Goal: Find specific page/section: Find specific page/section

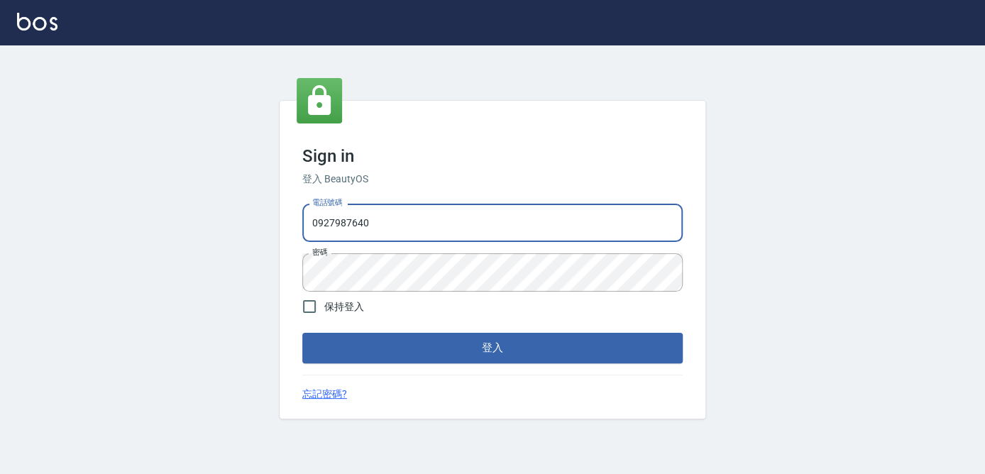
click at [397, 229] on input "0927987640" at bounding box center [492, 223] width 380 height 38
type input "0"
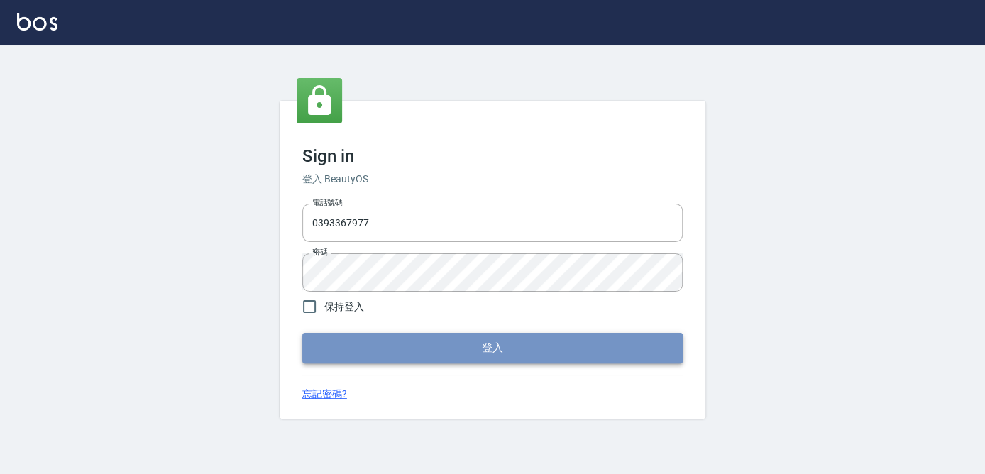
click at [368, 352] on button "登入" at bounding box center [492, 348] width 380 height 30
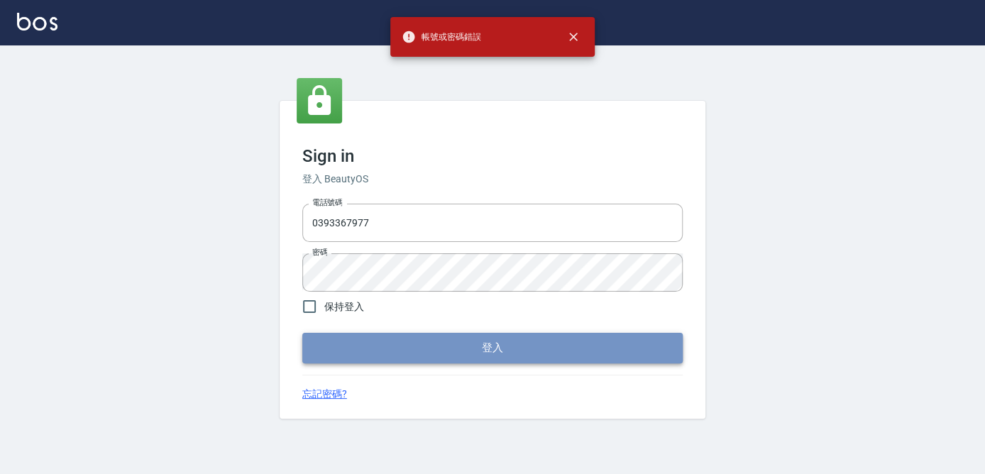
click at [477, 345] on button "登入" at bounding box center [492, 348] width 380 height 30
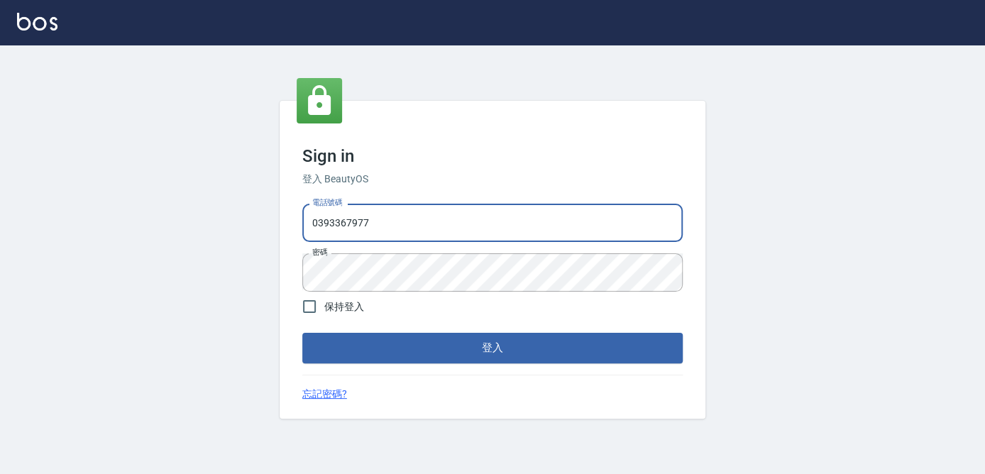
click at [336, 223] on input "0393367977" at bounding box center [492, 223] width 380 height 38
click at [316, 226] on input "03367977" at bounding box center [492, 223] width 380 height 38
click at [329, 222] on input "093367977" at bounding box center [492, 223] width 380 height 38
type input "0939367977"
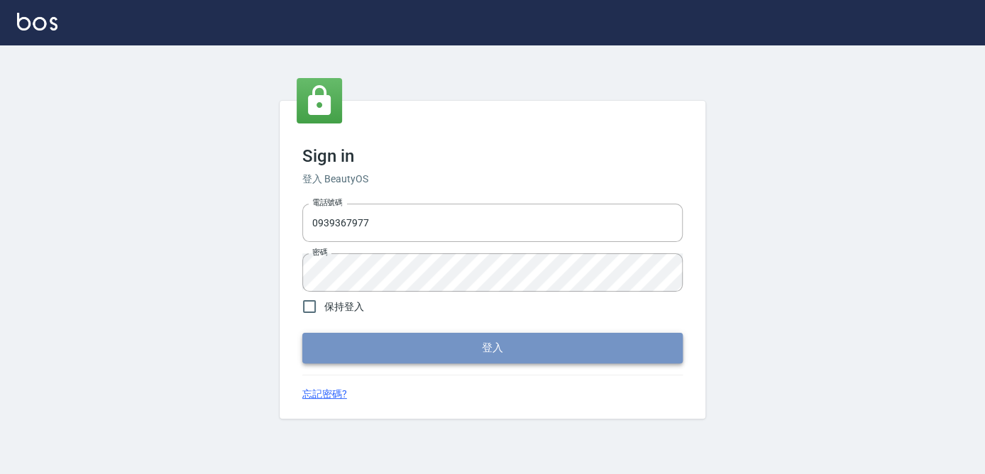
click at [403, 358] on button "登入" at bounding box center [492, 348] width 380 height 30
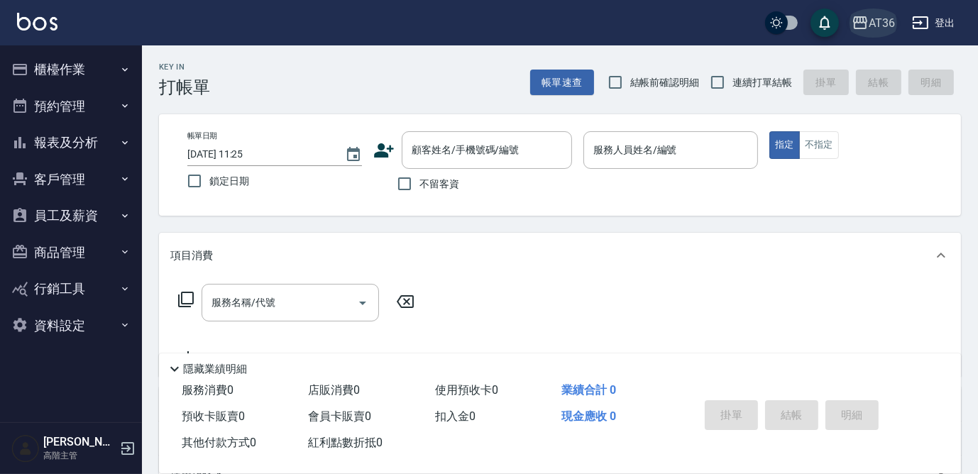
click at [854, 25] on icon "button" at bounding box center [860, 22] width 14 height 13
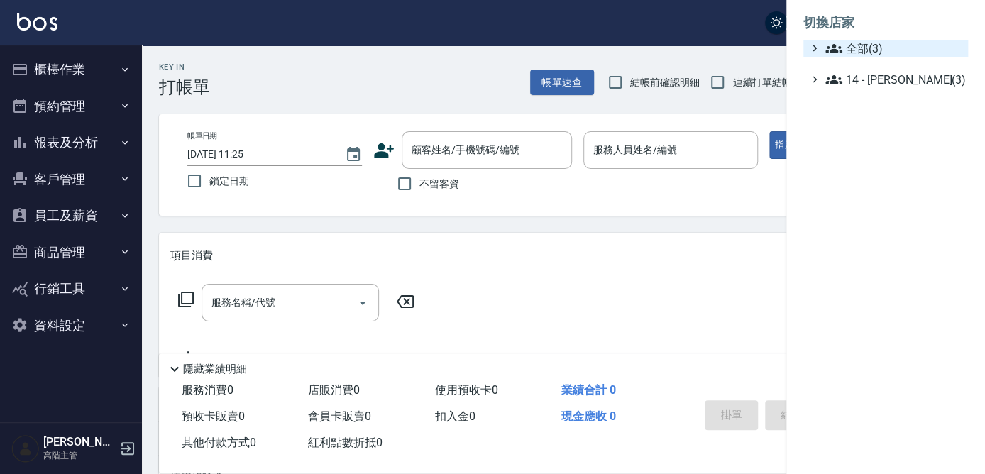
click at [859, 48] on span "全部(3)" at bounding box center [893, 48] width 137 height 17
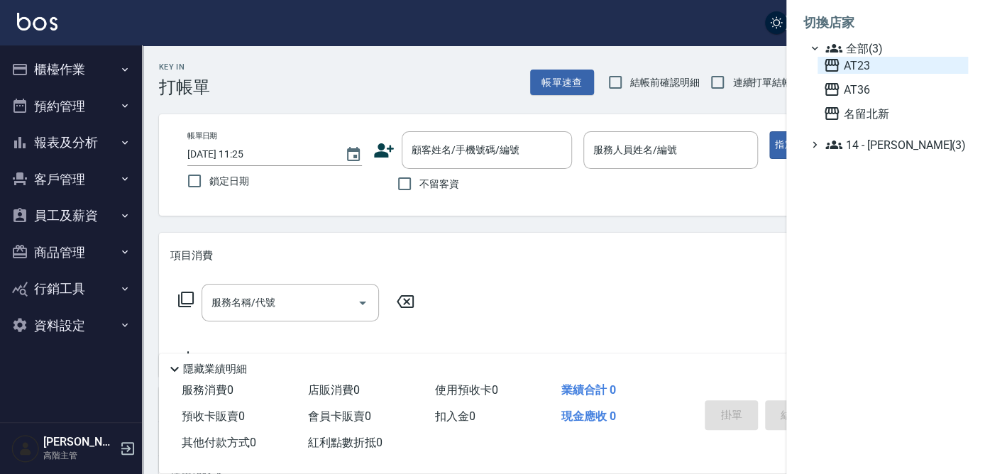
click at [860, 71] on span "AT23" at bounding box center [892, 65] width 139 height 17
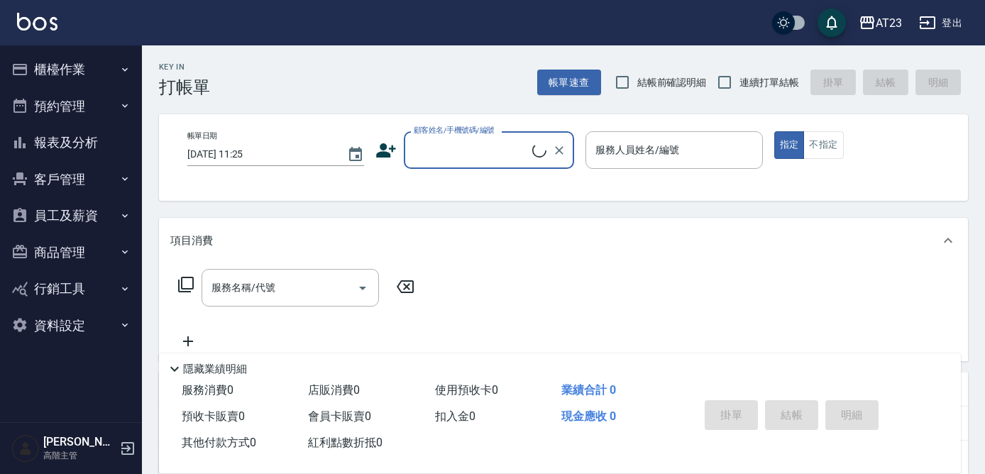
click at [60, 227] on button "員工及薪資" at bounding box center [71, 215] width 131 height 37
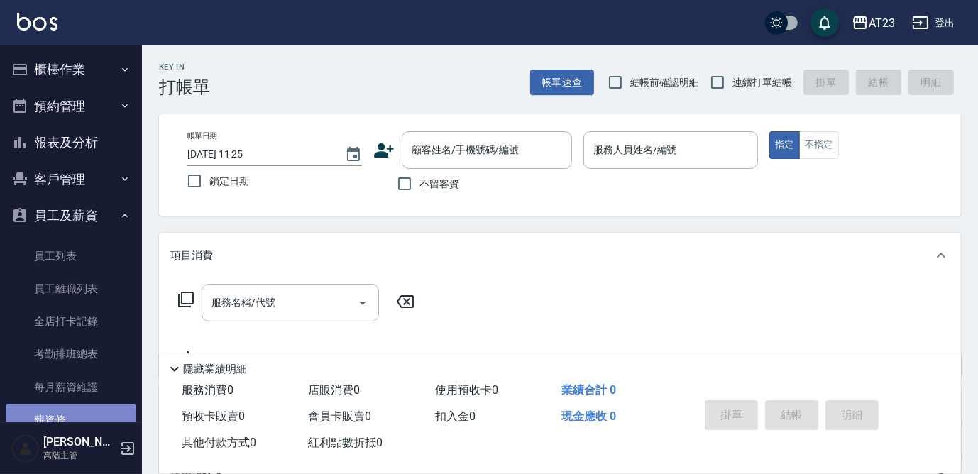
click at [77, 419] on link "薪資條" at bounding box center [71, 420] width 131 height 33
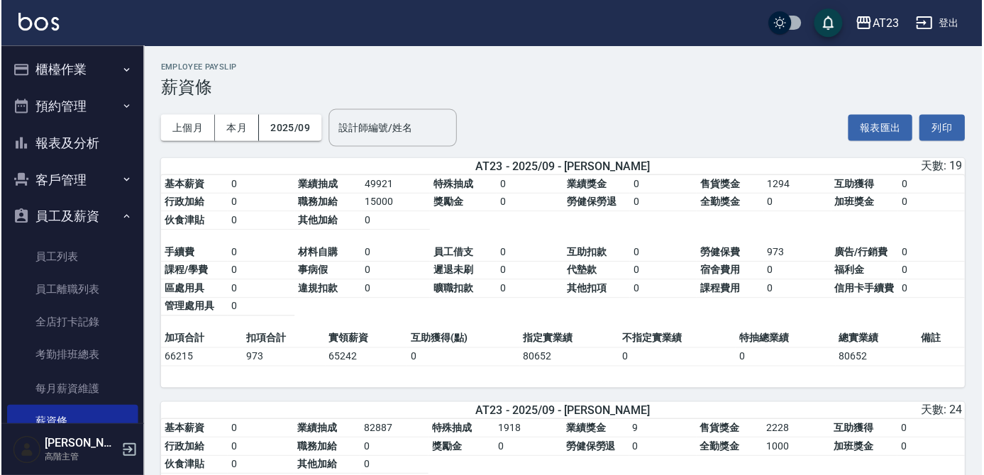
scroll to position [211, 0]
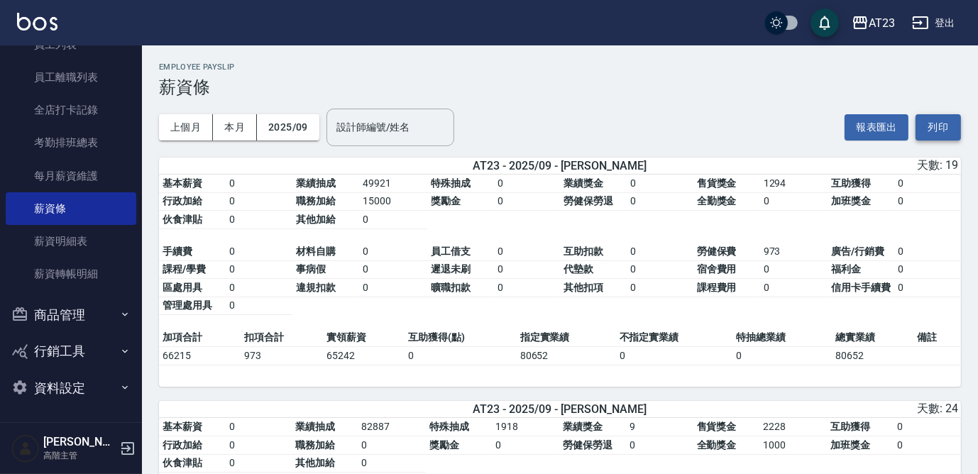
click at [944, 126] on button "列印" at bounding box center [937, 127] width 45 height 26
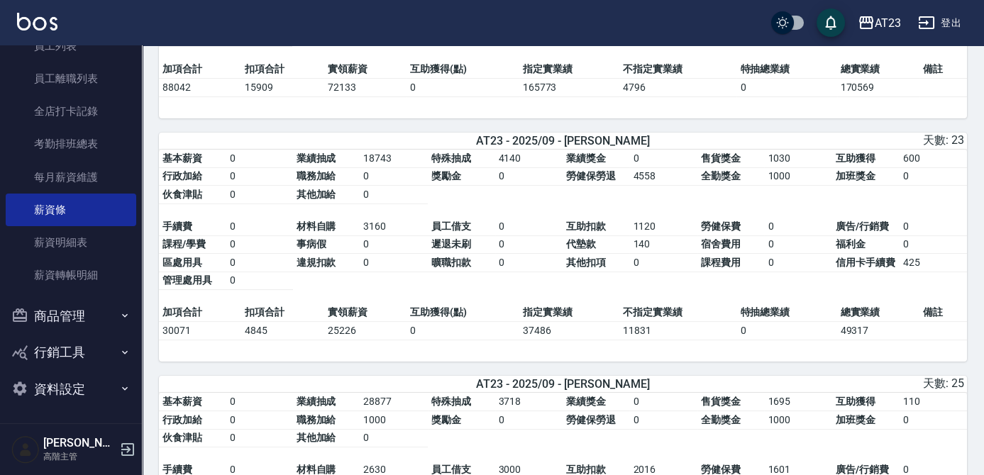
scroll to position [516, 0]
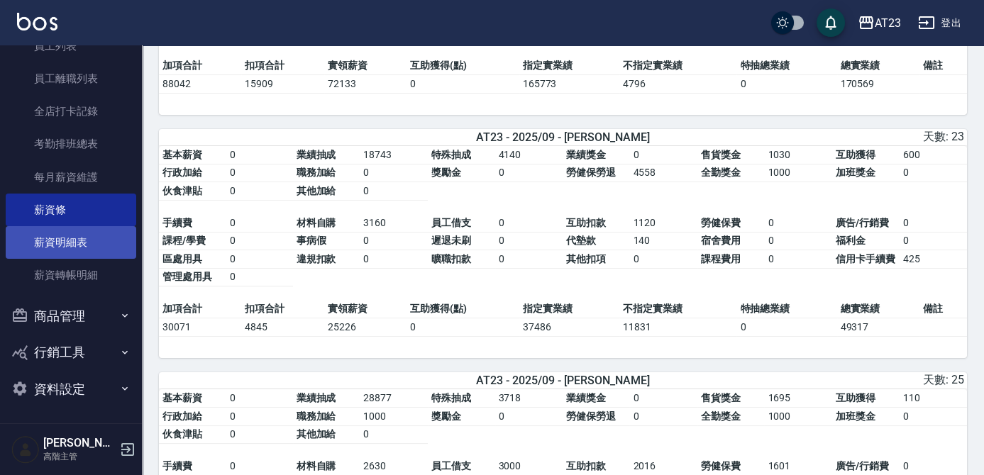
click at [63, 242] on link "薪資明細表" at bounding box center [71, 242] width 131 height 33
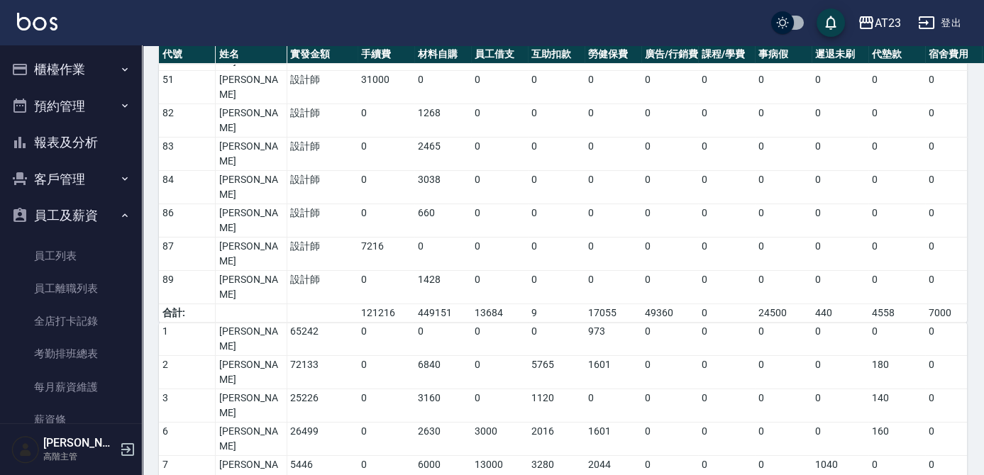
click at [88, 70] on button "櫃檯作業" at bounding box center [71, 69] width 131 height 37
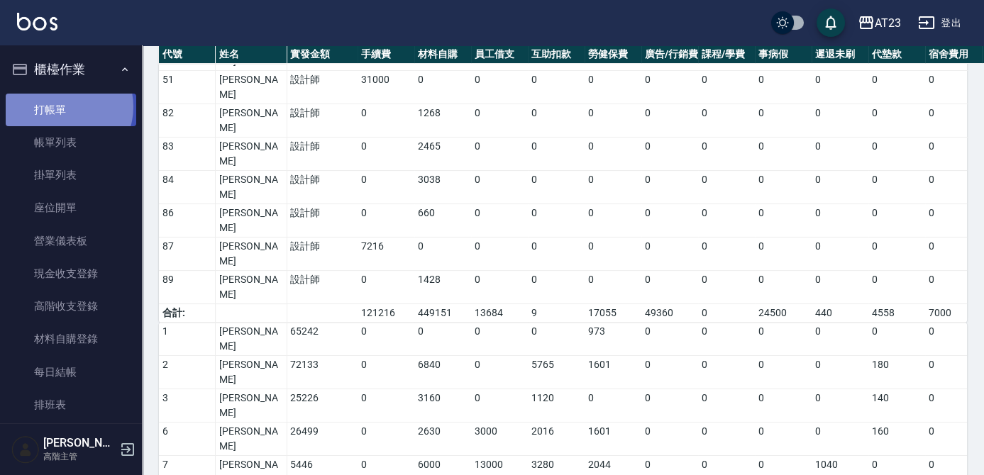
click at [64, 106] on link "打帳單" at bounding box center [71, 110] width 131 height 33
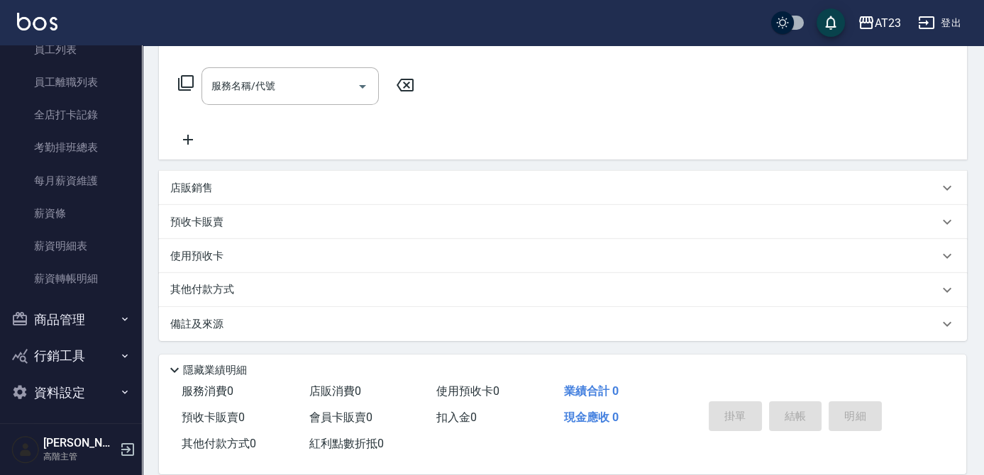
scroll to position [614, 0]
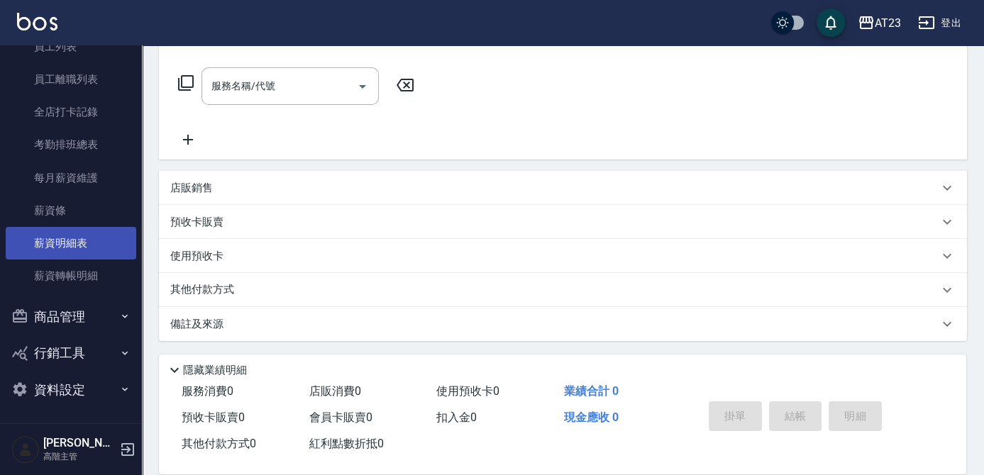
click at [100, 248] on link "薪資明細表" at bounding box center [71, 243] width 131 height 33
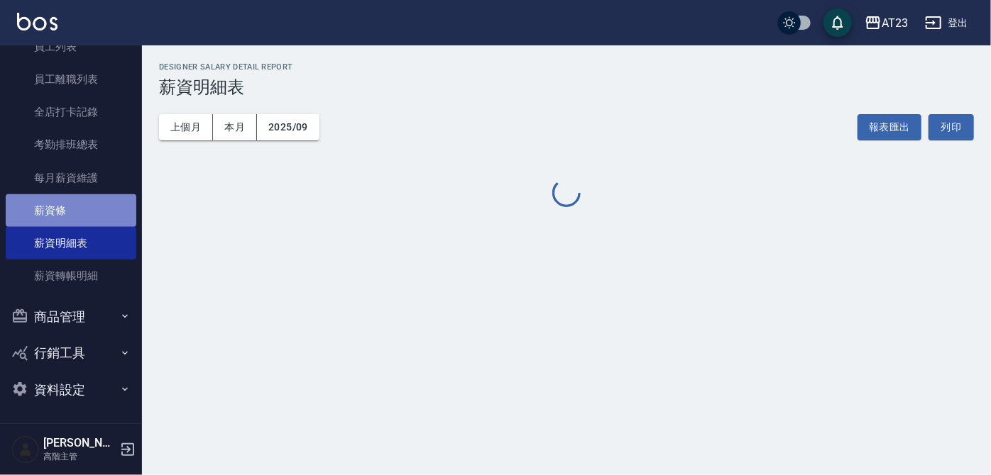
click at [109, 212] on link "薪資條" at bounding box center [71, 210] width 131 height 33
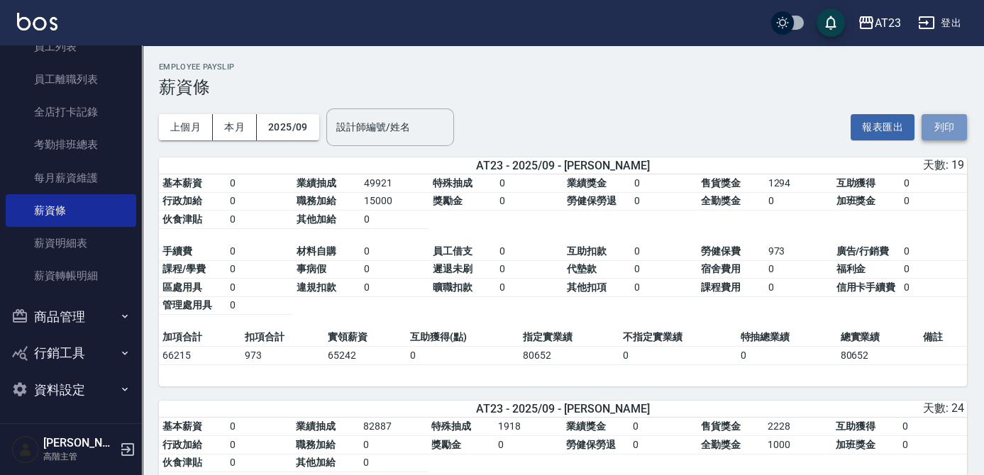
click at [944, 138] on button "列印" at bounding box center [944, 127] width 45 height 26
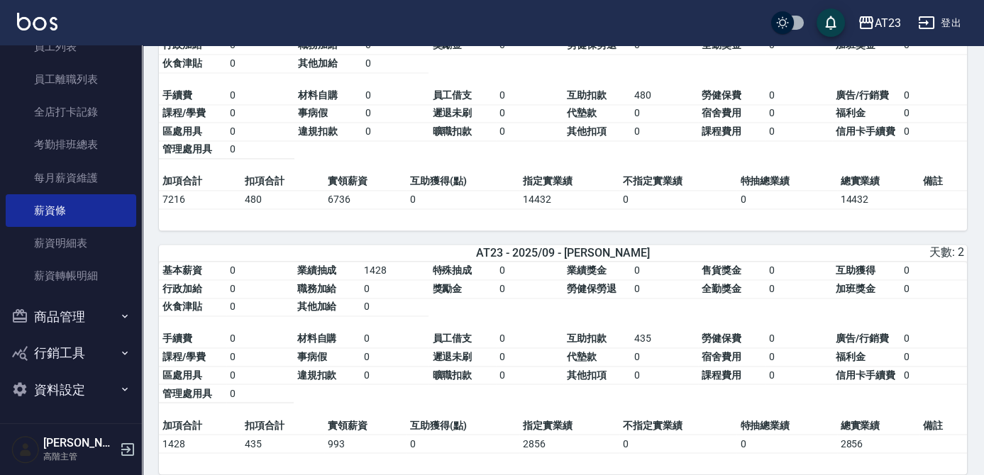
scroll to position [5084, 0]
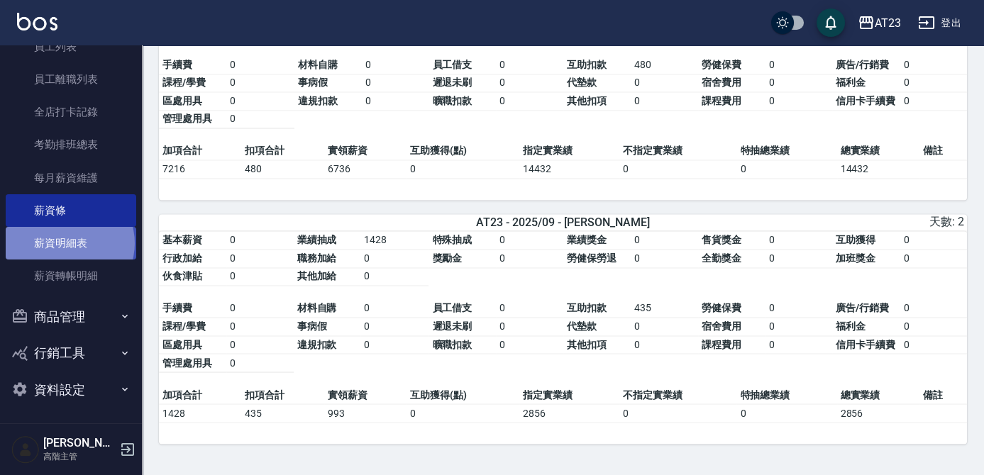
click at [69, 243] on link "薪資明細表" at bounding box center [71, 243] width 131 height 33
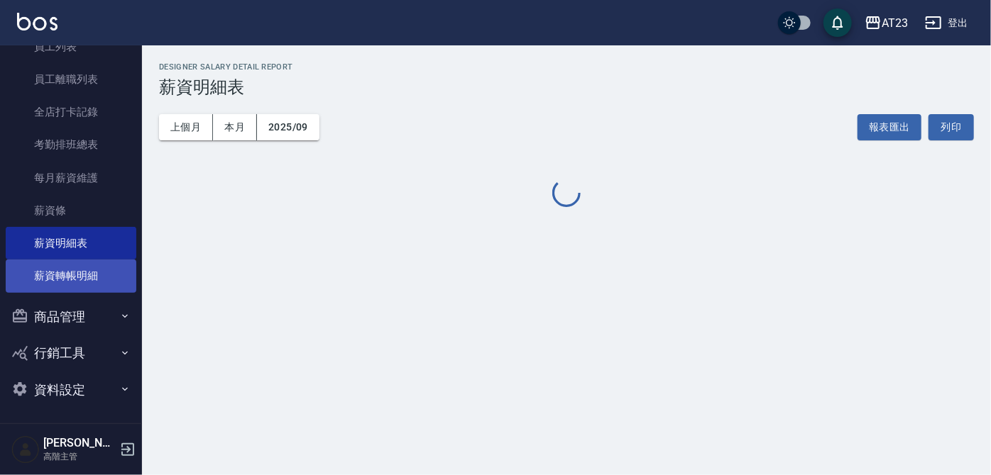
click at [91, 275] on link "薪資轉帳明細" at bounding box center [71, 276] width 131 height 33
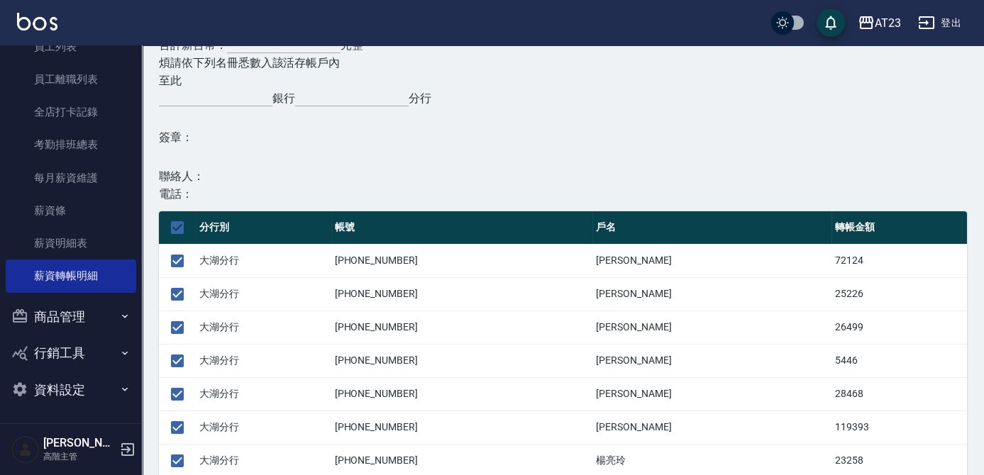
scroll to position [351, 0]
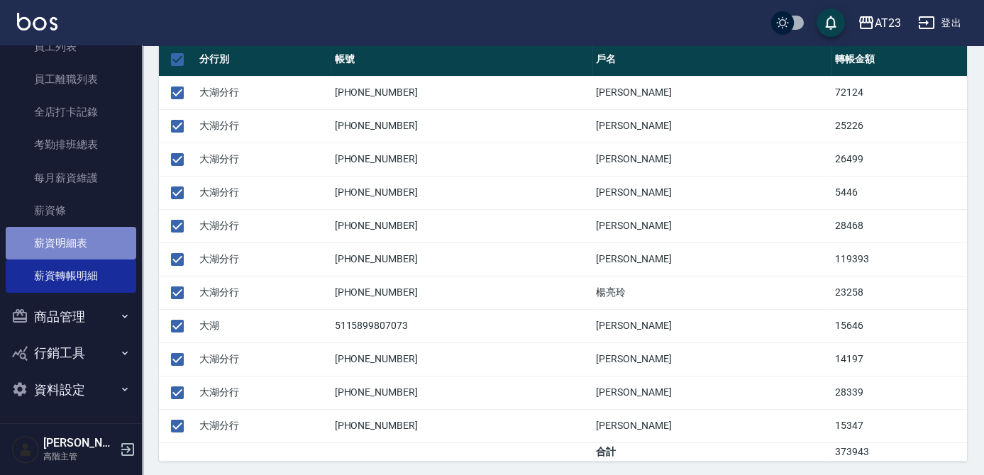
click at [73, 238] on link "薪資明細表" at bounding box center [71, 243] width 131 height 33
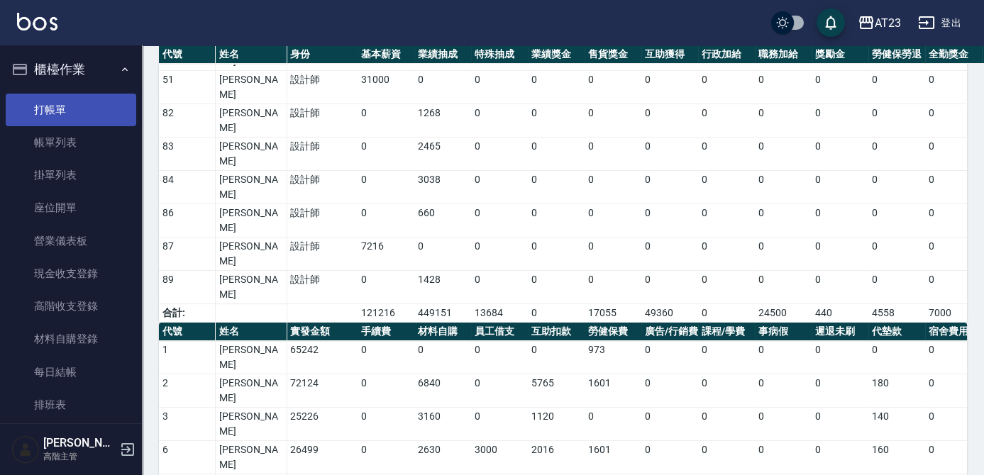
scroll to position [501, 0]
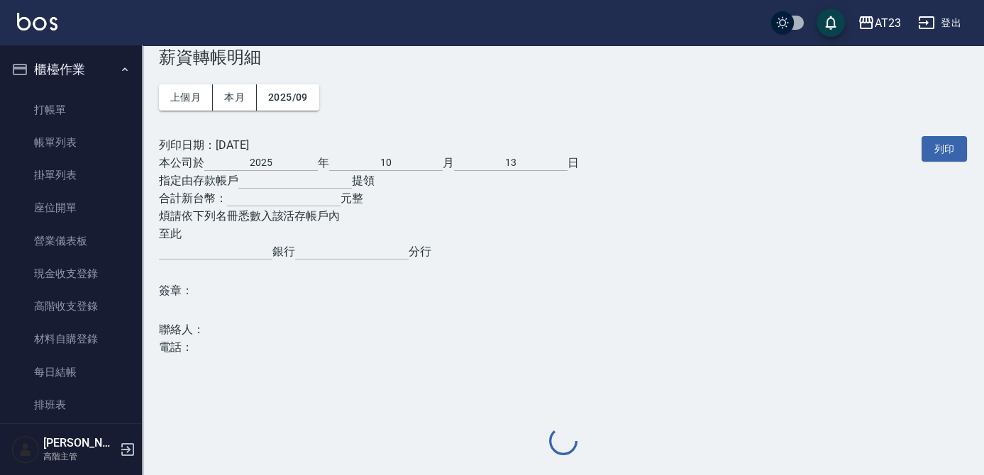
scroll to position [29, 0]
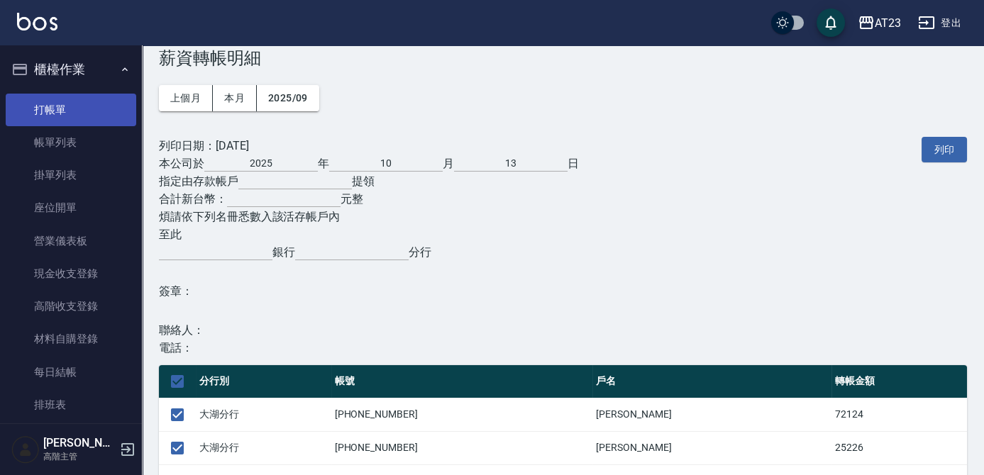
click at [74, 121] on link "打帳單" at bounding box center [71, 110] width 131 height 33
